Goal: Information Seeking & Learning: Learn about a topic

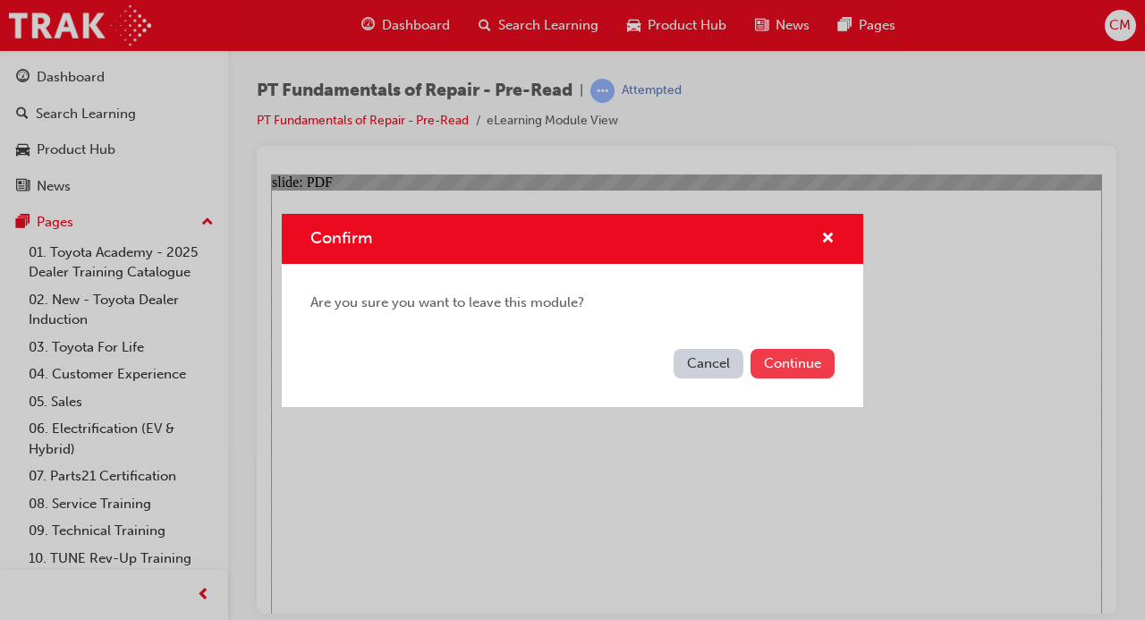
click at [785, 362] on button "Continue" at bounding box center [792, 364] width 84 height 30
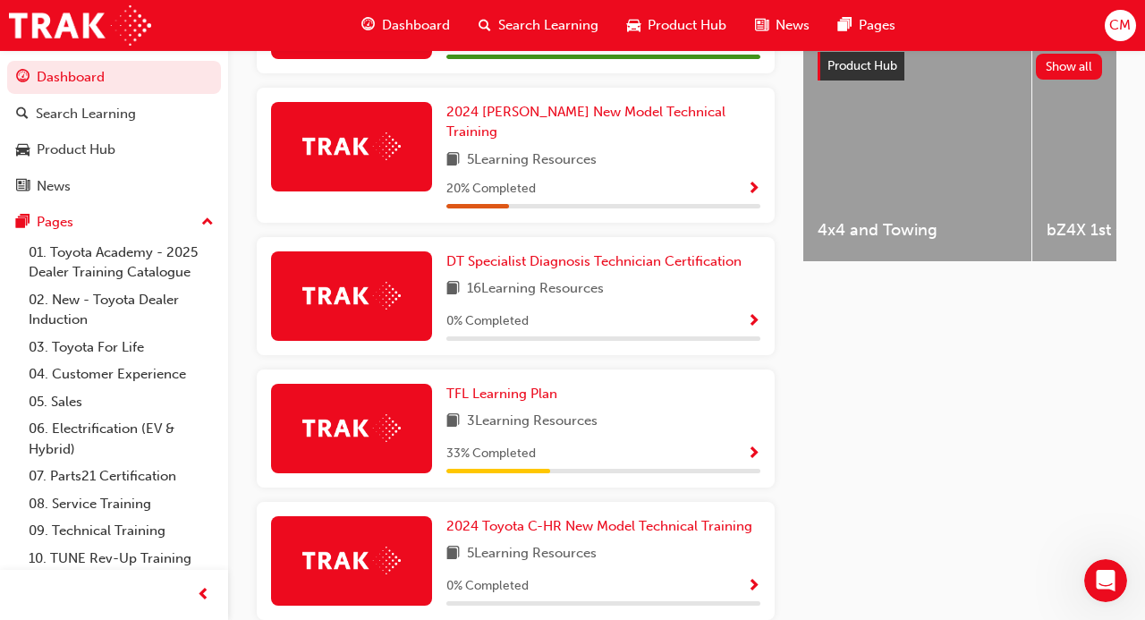
scroll to position [712, 0]
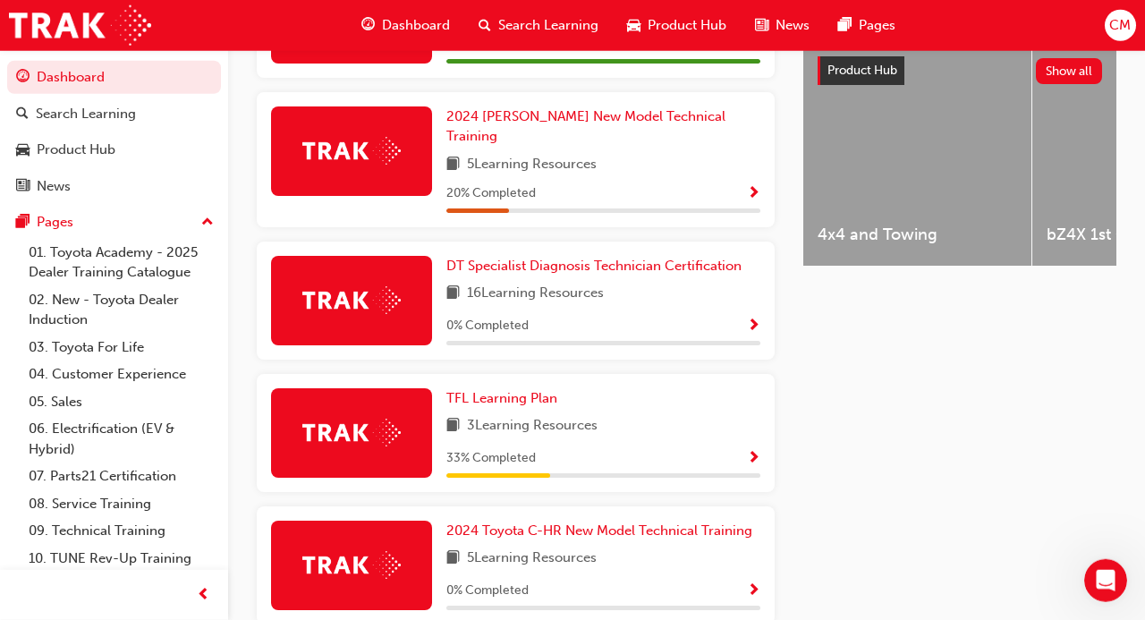
click at [700, 315] on div "0 % Completed" at bounding box center [603, 326] width 314 height 22
click at [750, 318] on span "Show Progress" at bounding box center [753, 326] width 13 height 16
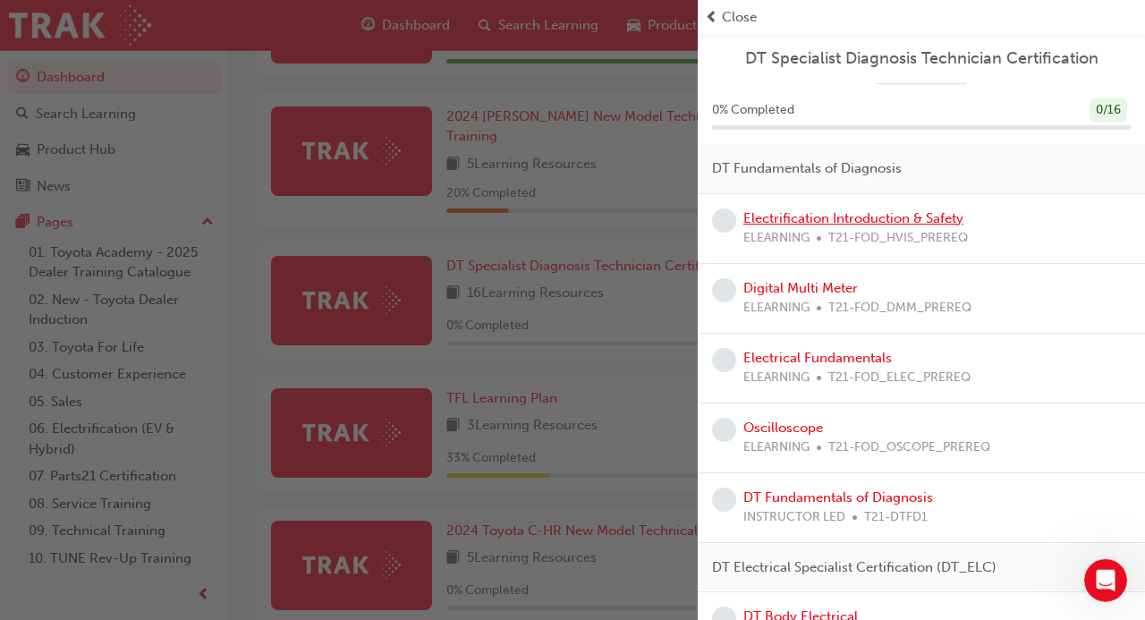
click at [824, 218] on link "Electrification Introduction & Safety" at bounding box center [853, 218] width 220 height 16
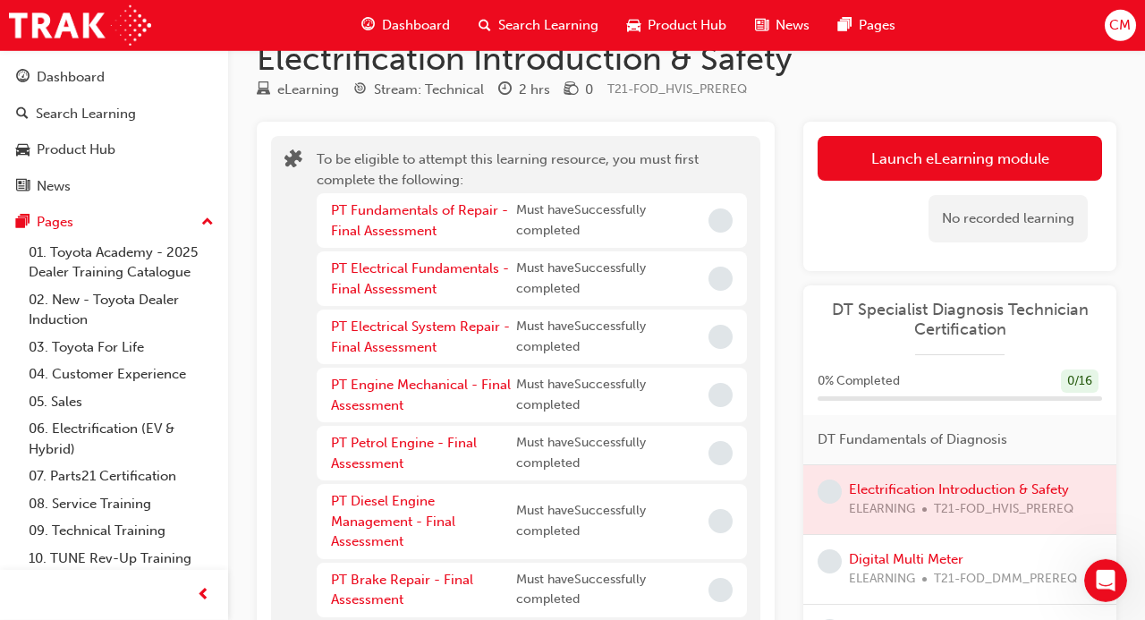
scroll to position [38, 0]
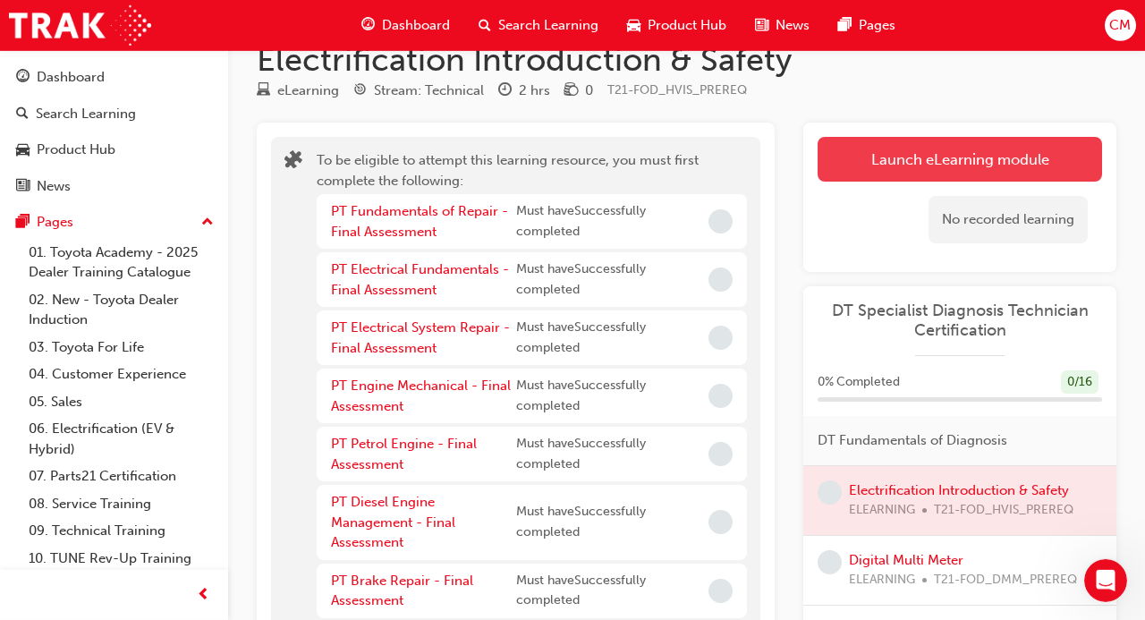
click at [933, 163] on button "Launch eLearning module" at bounding box center [959, 159] width 284 height 45
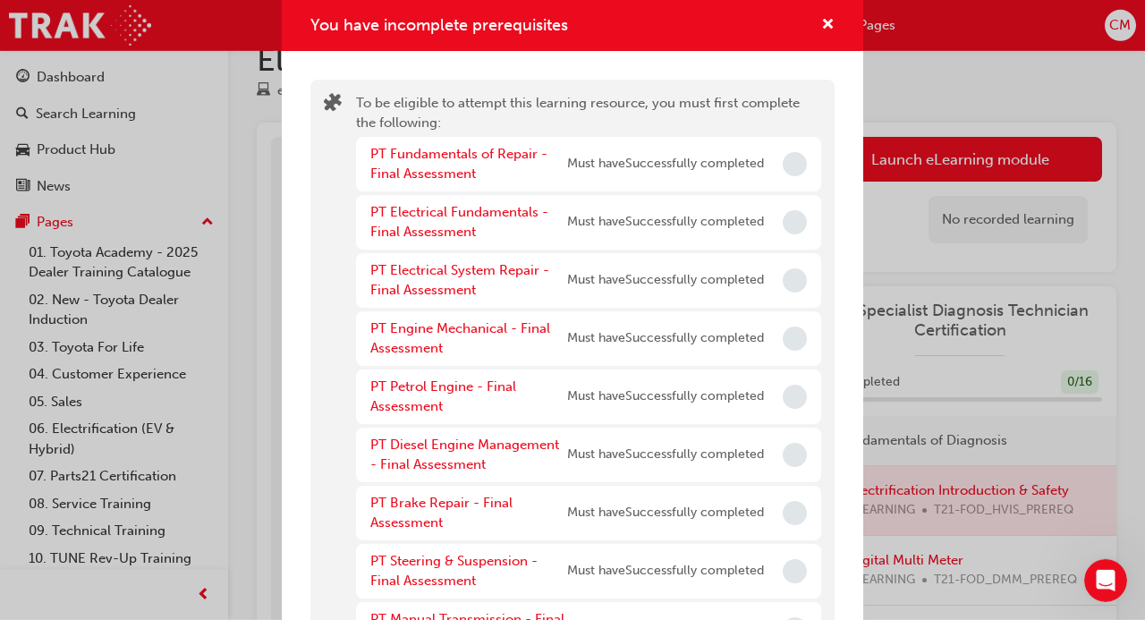
drag, startPoint x: 805, startPoint y: 173, endPoint x: 794, endPoint y: 170, distance: 11.1
click at [794, 170] on div "You have incomplete prerequisites" at bounding box center [794, 164] width 24 height 24
click at [794, 170] on span "Incomplete" at bounding box center [794, 164] width 24 height 24
click at [428, 156] on link "PT Fundamentals of Repair - Final Assessment" at bounding box center [458, 164] width 177 height 37
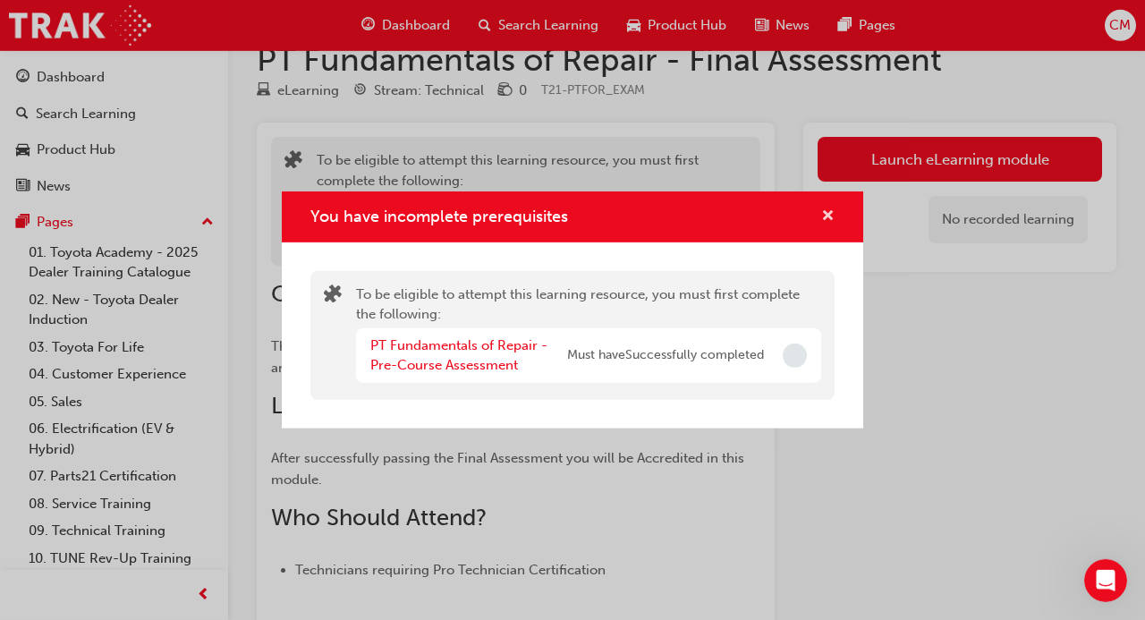
click at [828, 222] on span "cross-icon" at bounding box center [827, 217] width 13 height 16
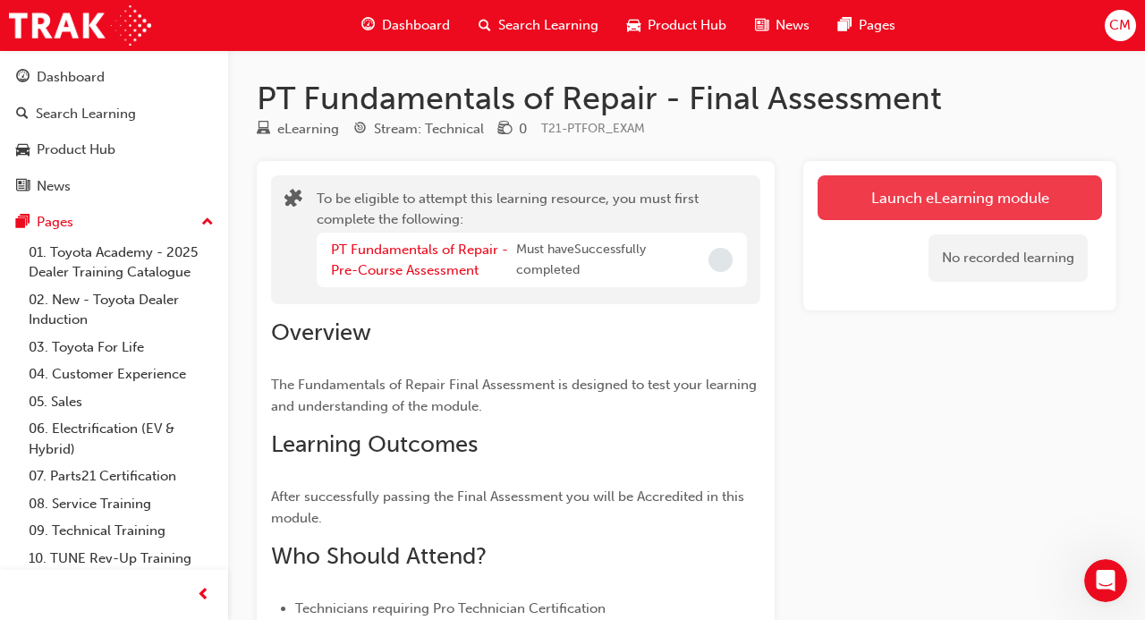
click at [852, 182] on button "Launch eLearning module" at bounding box center [959, 197] width 284 height 45
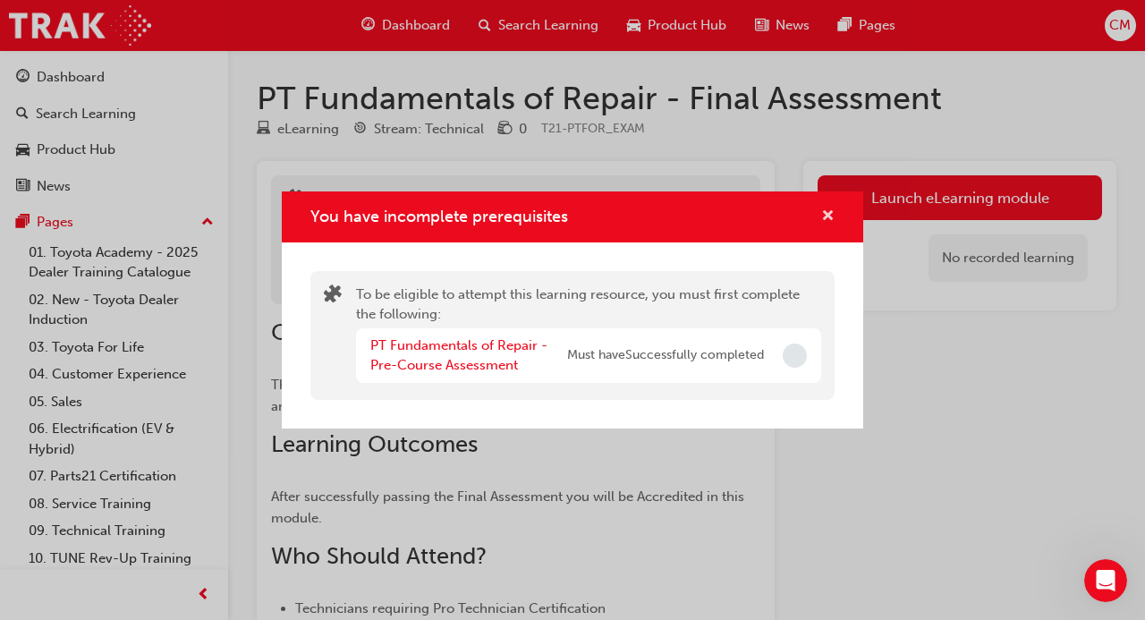
click at [824, 219] on span "cross-icon" at bounding box center [827, 217] width 13 height 16
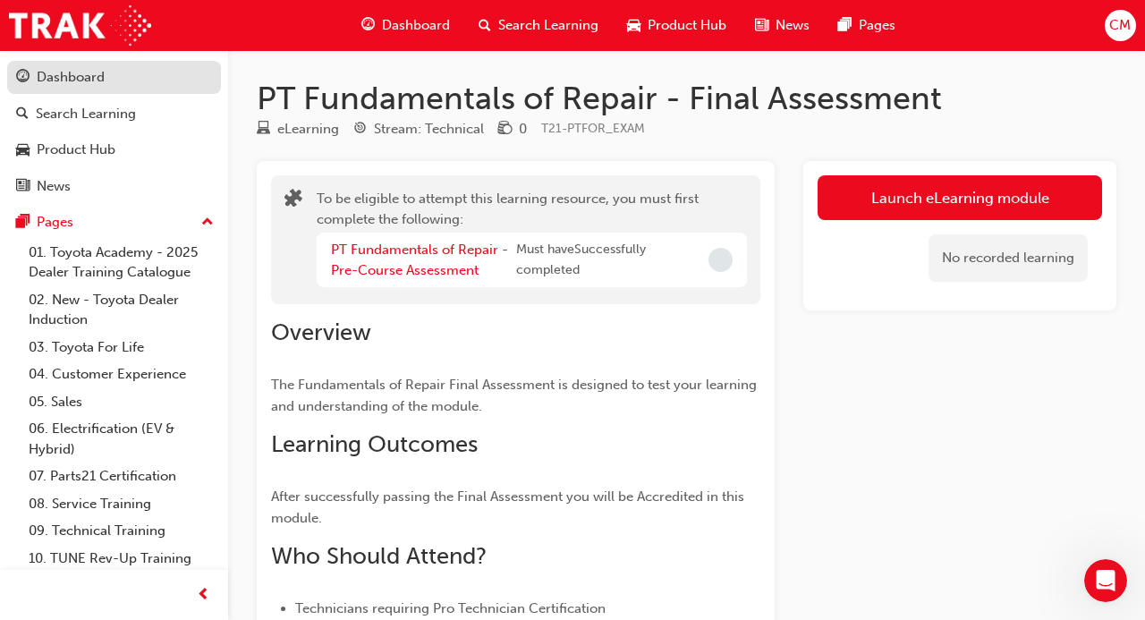
click at [92, 77] on div "Dashboard" at bounding box center [71, 77] width 68 height 21
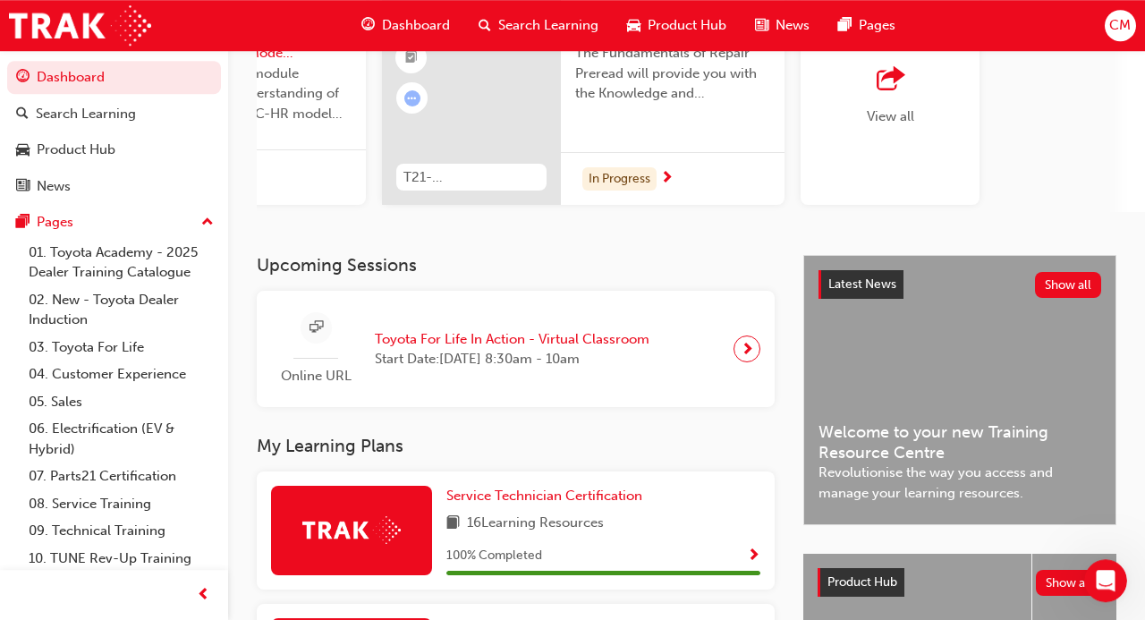
scroll to position [201, 0]
click at [0, 351] on div "Dashboard Search Learning Product Hub News Pages Pages 01. Toyota Academy - 202…" at bounding box center [114, 328] width 228 height 556
click at [0, 350] on div "Dashboard Search Learning Product Hub News Pages Pages 01. Toyota Academy - 202…" at bounding box center [114, 328] width 228 height 556
click at [0, 352] on div "Dashboard Search Learning Product Hub News Pages Pages 01. Toyota Academy - 202…" at bounding box center [114, 328] width 228 height 556
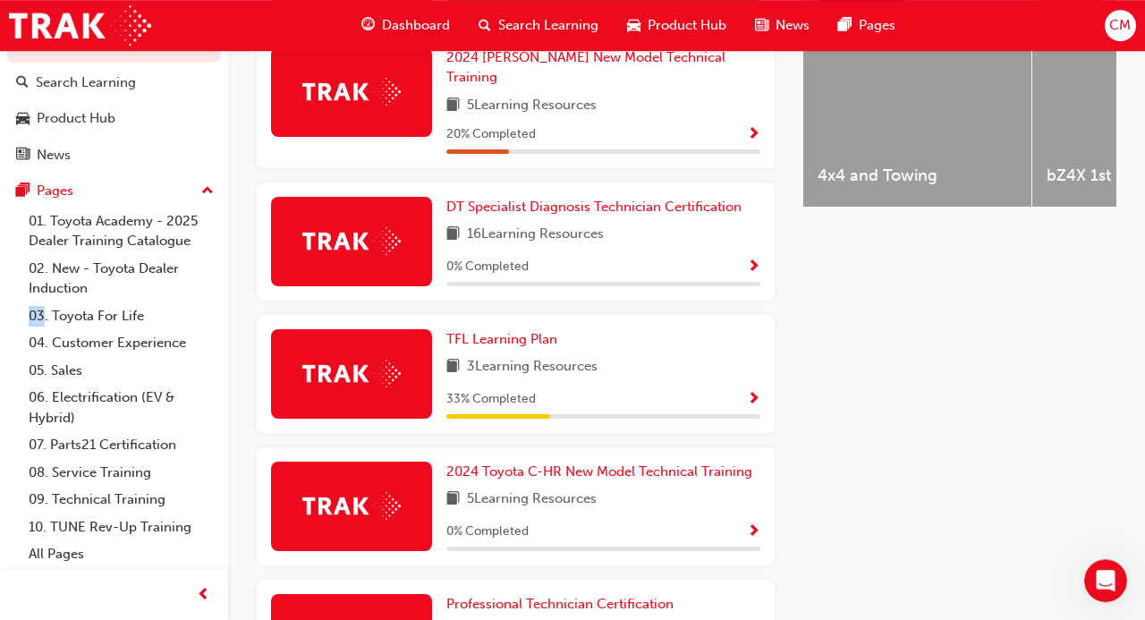
scroll to position [734, 0]
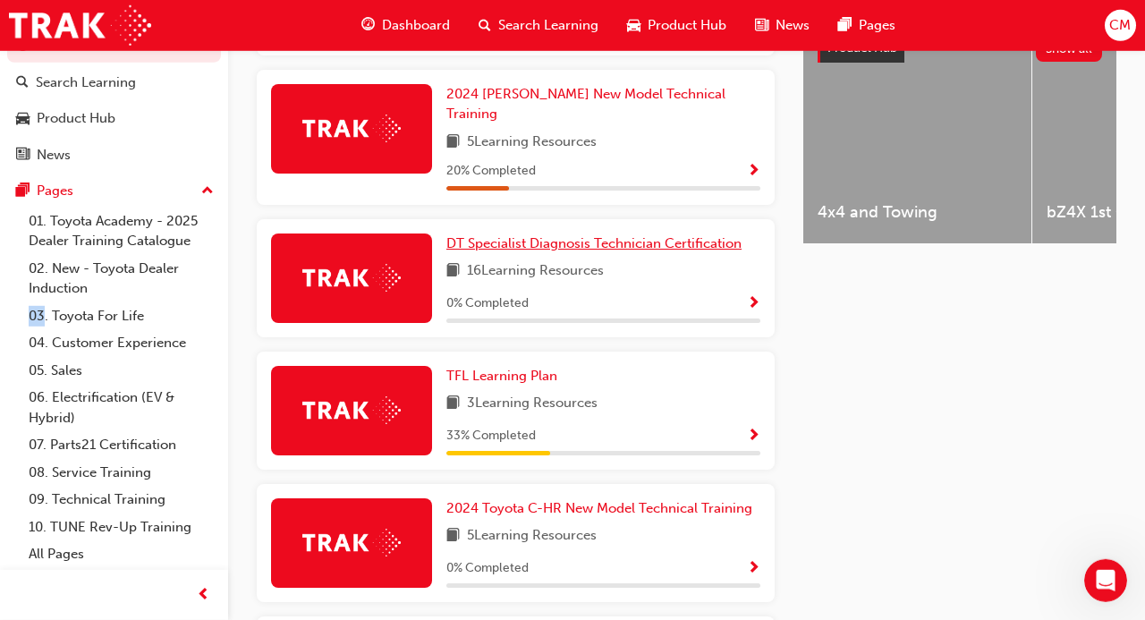
click at [494, 235] on span "DT Specialist Diagnosis Technician Certification" at bounding box center [593, 243] width 295 height 16
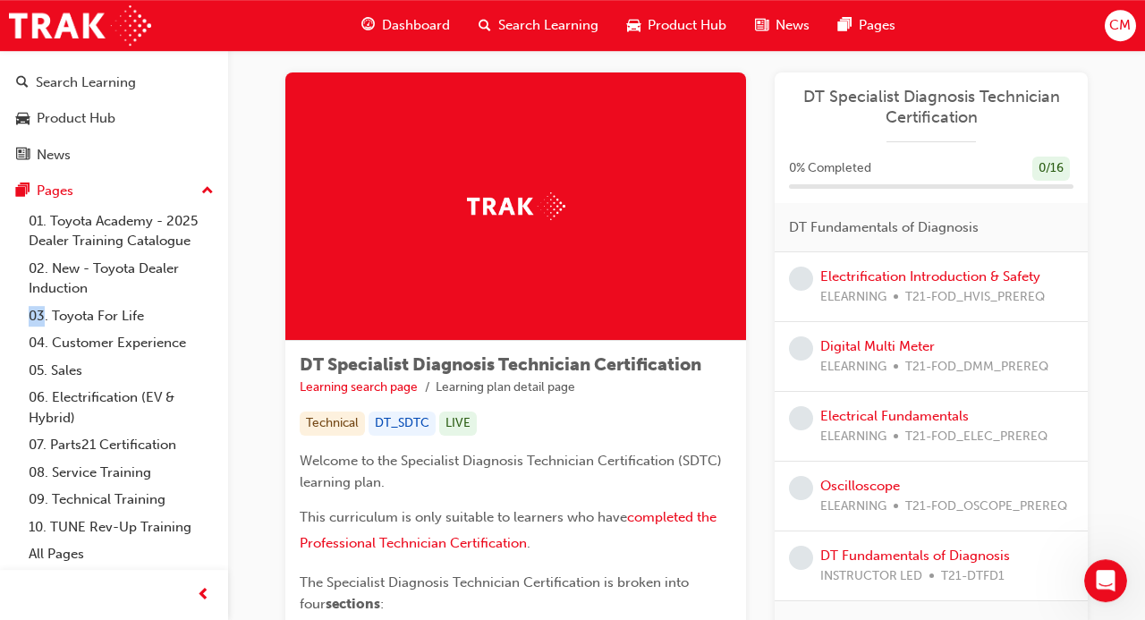
scroll to position [21, 0]
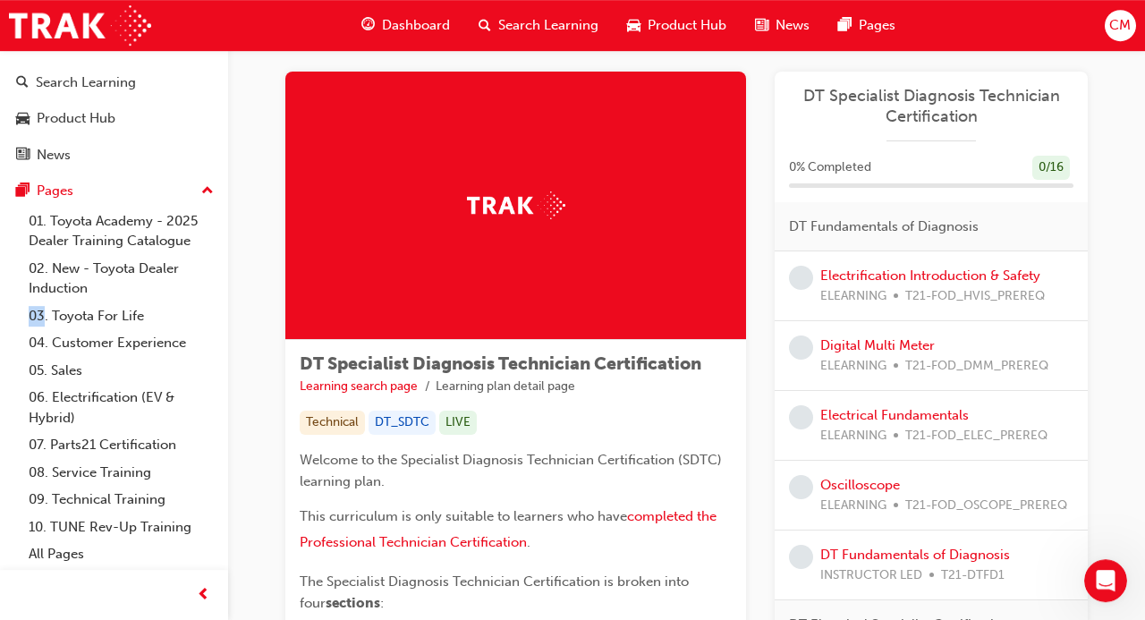
click at [382, 12] on div "Dashboard" at bounding box center [405, 25] width 117 height 37
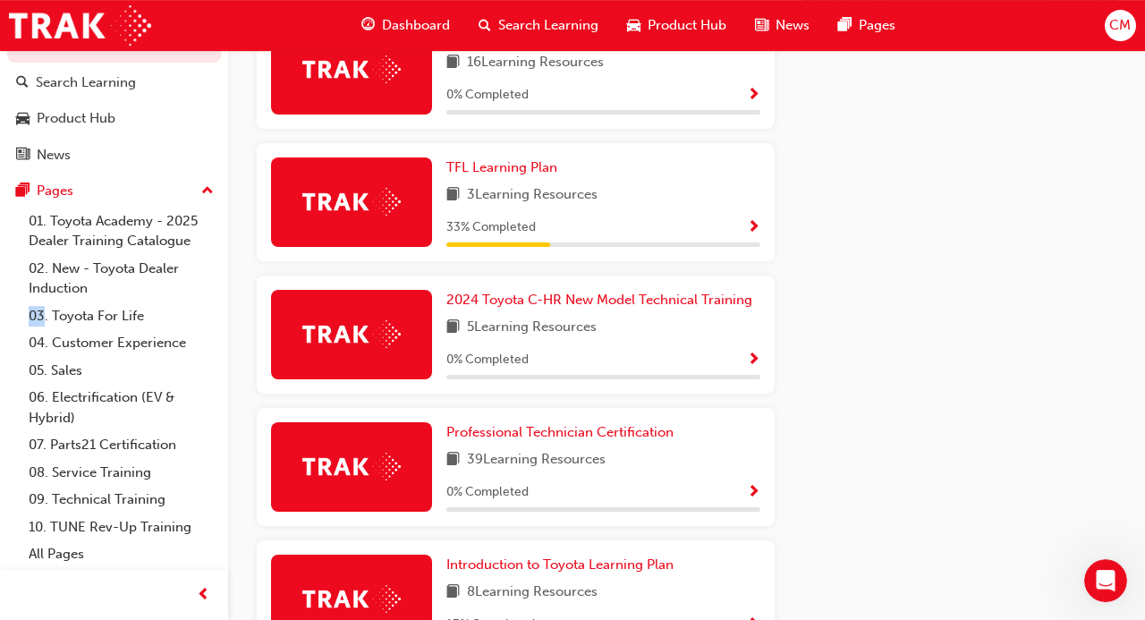
scroll to position [946, 0]
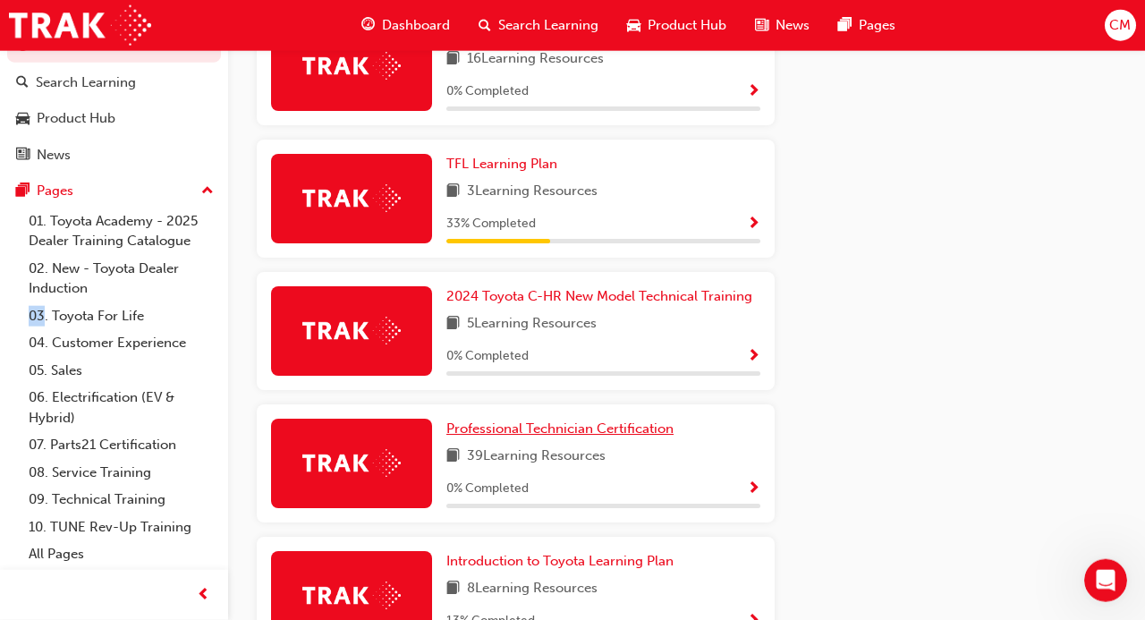
click at [555, 420] on span "Professional Technician Certification" at bounding box center [559, 428] width 227 height 16
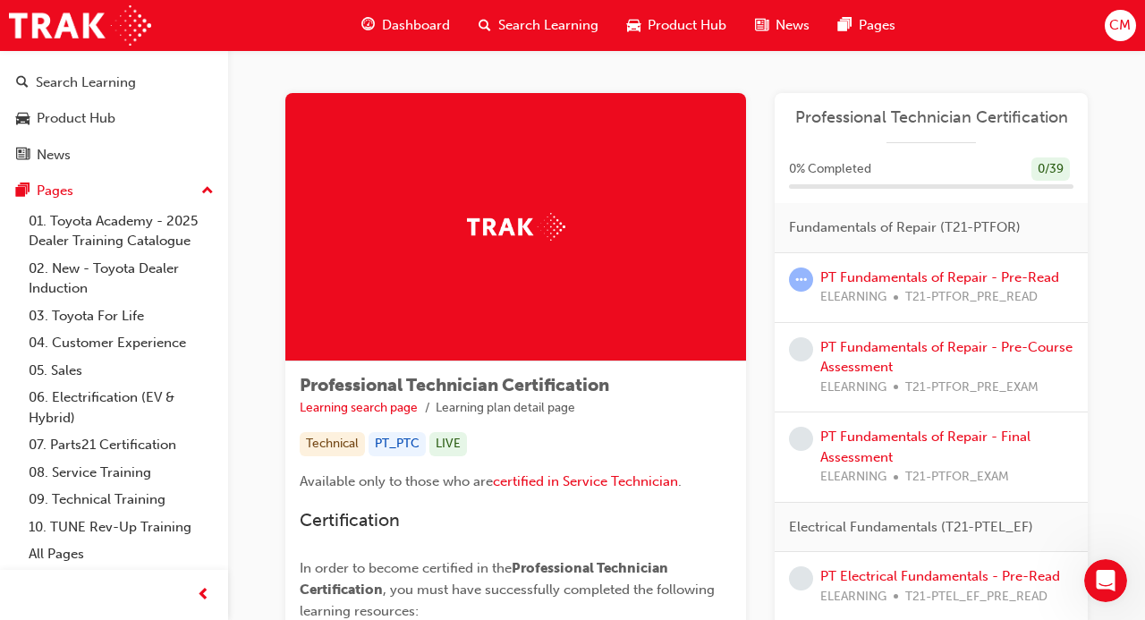
click at [962, 324] on div "PT Fundamentals of Repair - Pre-Course Assessment ELEARNING T21-PTFOR_PRE_EXAM" at bounding box center [930, 368] width 313 height 90
click at [924, 274] on link "PT Fundamentals of Repair - Pre-Read" at bounding box center [939, 277] width 239 height 16
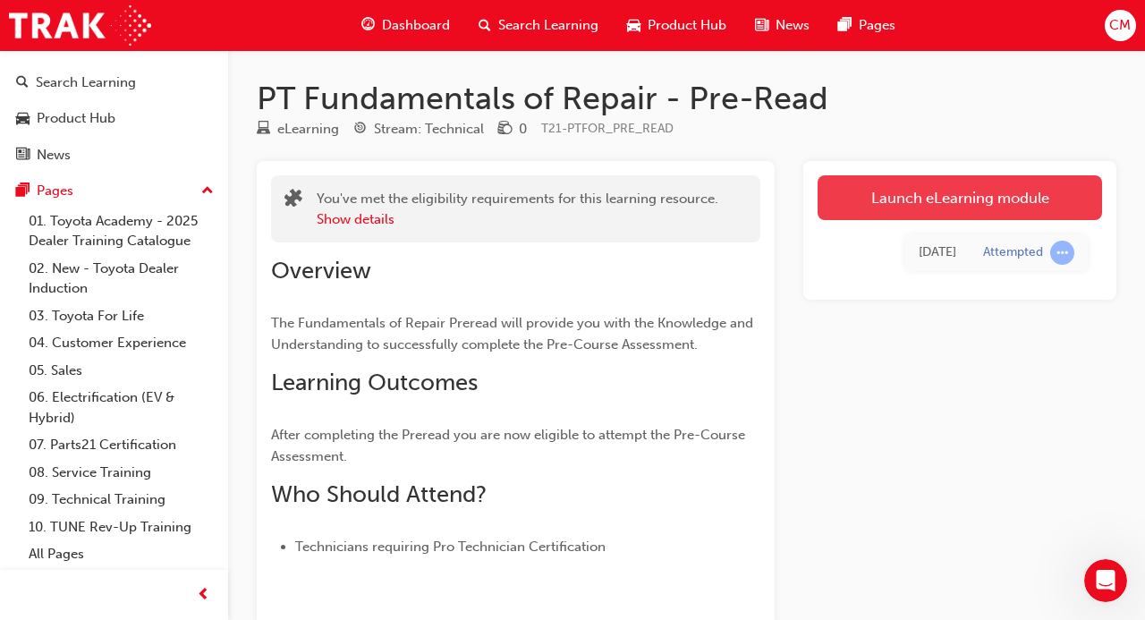
click at [877, 195] on link "Launch eLearning module" at bounding box center [959, 197] width 284 height 45
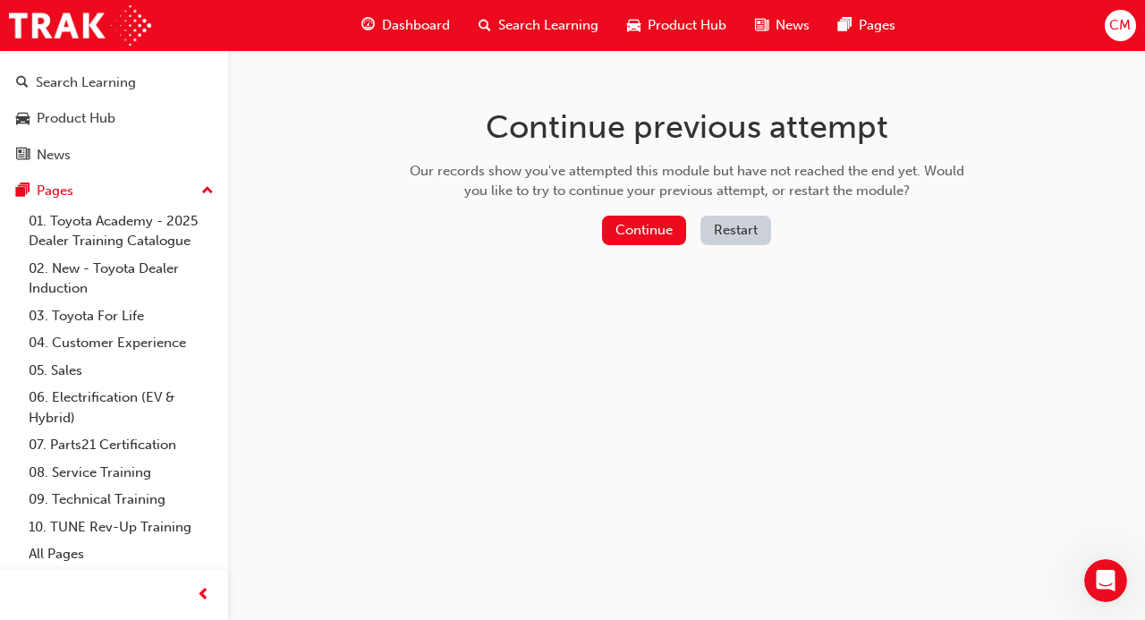
click at [1060, 183] on div "Continue previous attempt Our records show you've attempted this module but hav…" at bounding box center [572, 310] width 1145 height 620
click at [980, 67] on div "Continue previous attempt Our records show you've attempted this module but hav…" at bounding box center [572, 310] width 1145 height 620
